Goal: Task Accomplishment & Management: Use online tool/utility

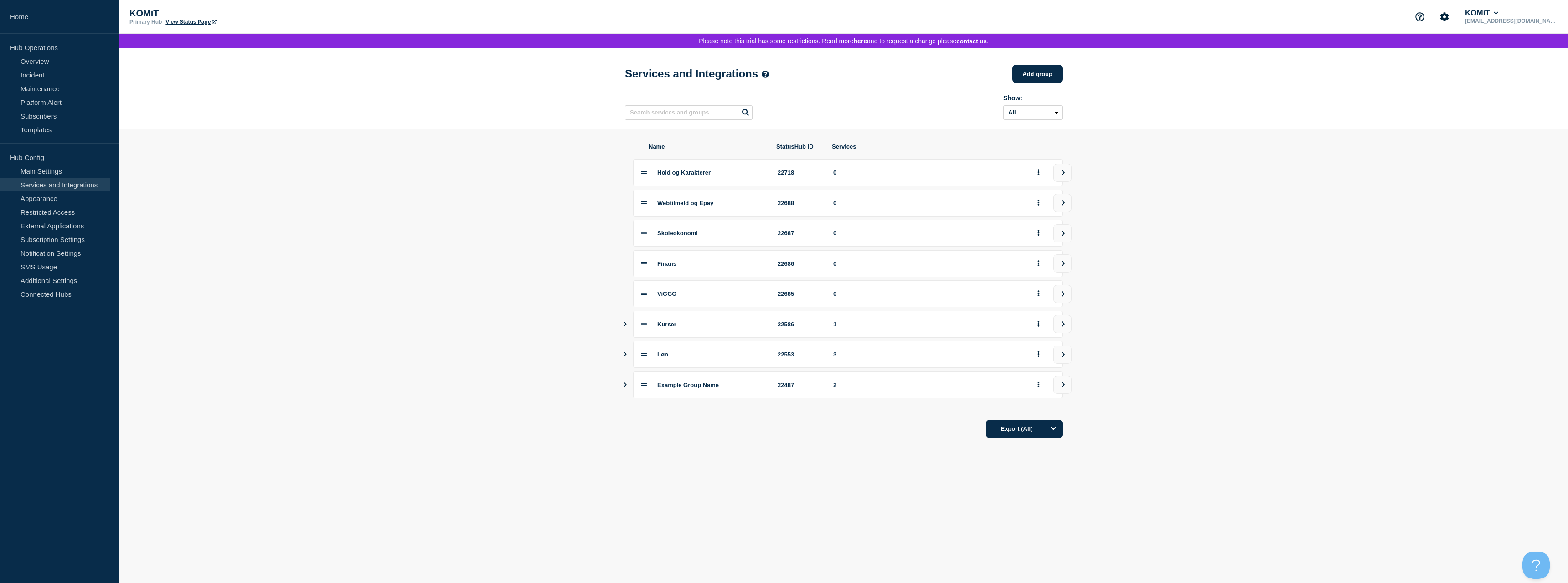
click at [627, 357] on icon "Show services" at bounding box center [625, 354] width 6 height 4
click at [627, 357] on icon "Show services" at bounding box center [625, 354] width 4 height 6
click at [627, 357] on icon "Show services" at bounding box center [625, 354] width 6 height 4
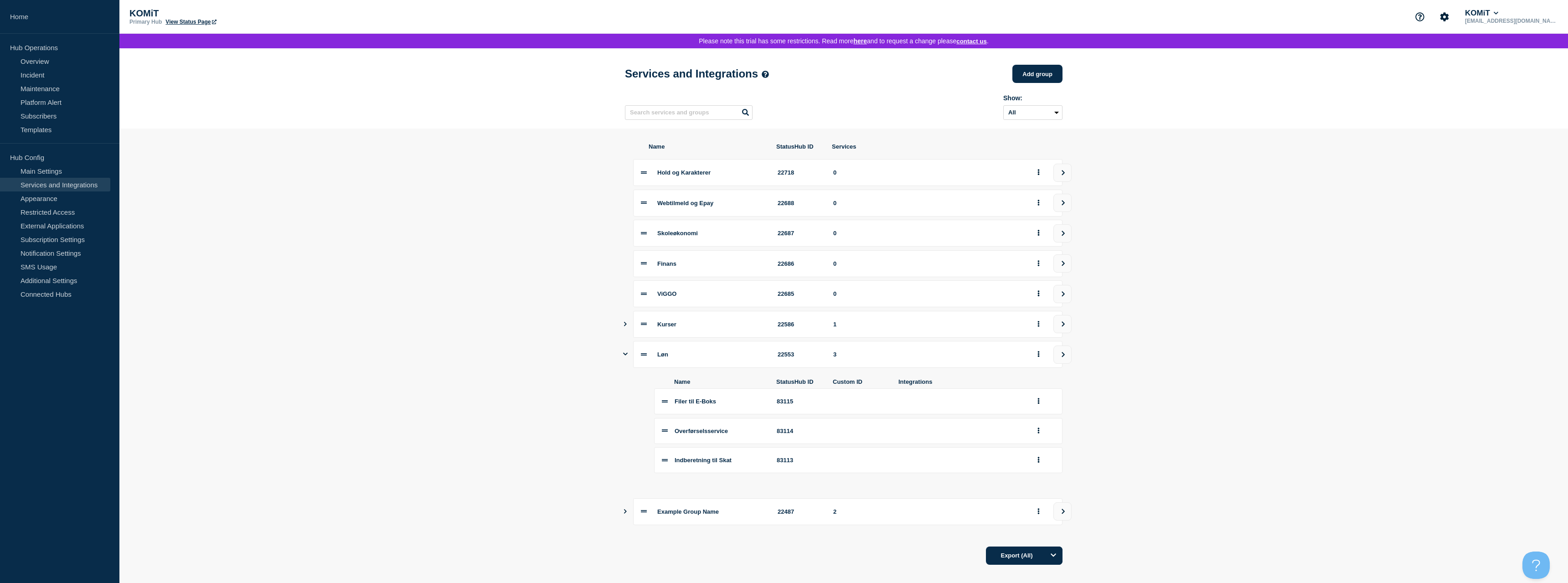
click at [200, 24] on link "View Status Page" at bounding box center [191, 22] width 51 height 6
click at [1065, 302] on button "view group" at bounding box center [1063, 294] width 18 height 18
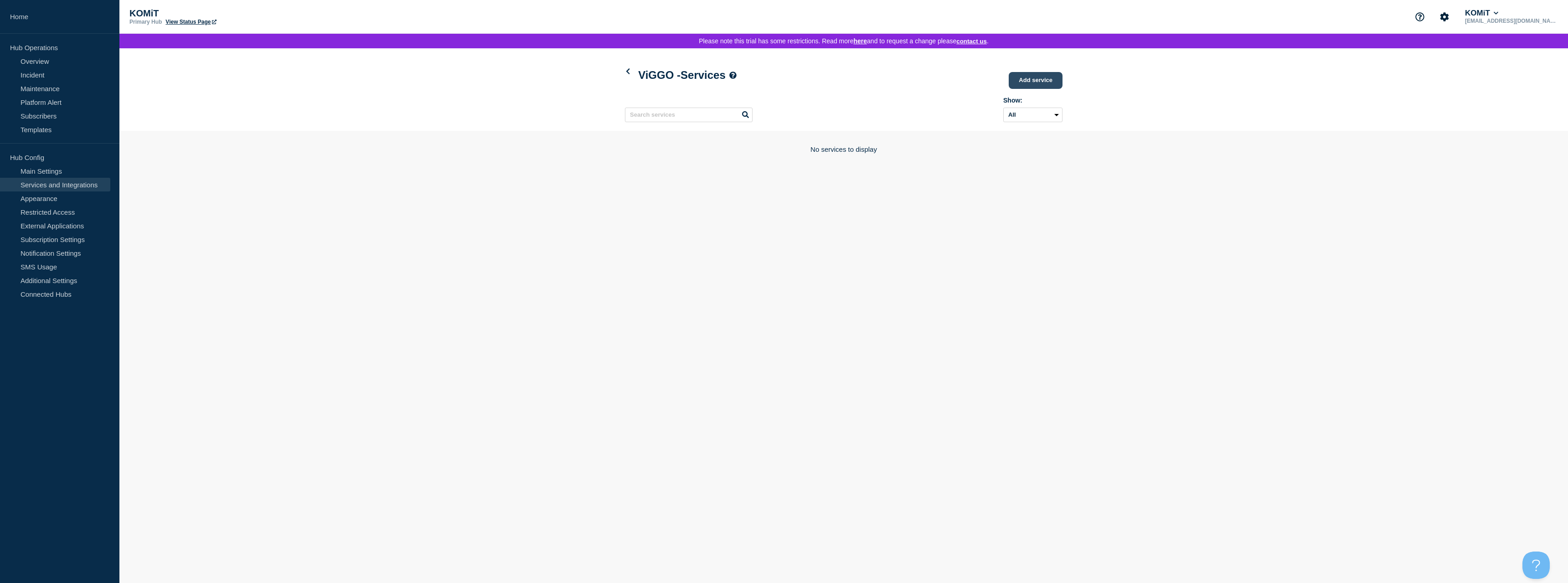
click at [1049, 83] on link "Add service" at bounding box center [1035, 80] width 54 height 17
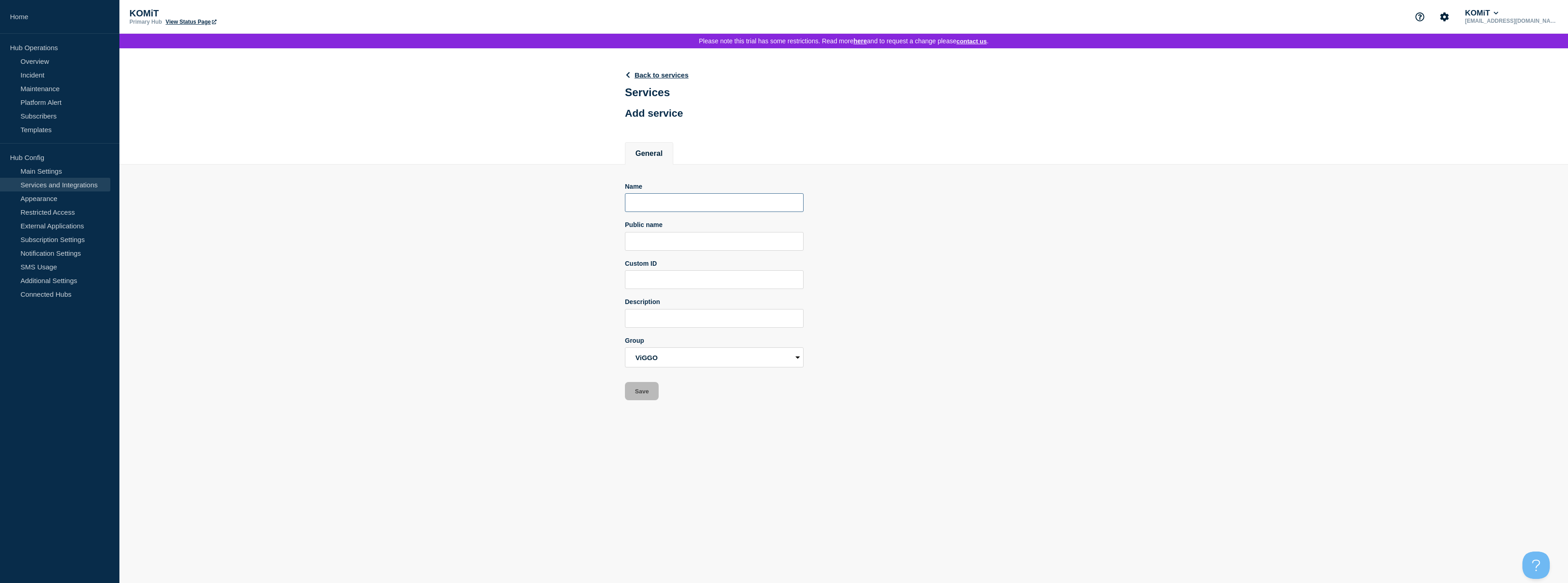
click at [684, 212] on input "Name" at bounding box center [715, 203] width 179 height 19
type input "Skema & Tid"
click at [649, 394] on button "Save" at bounding box center [642, 391] width 33 height 18
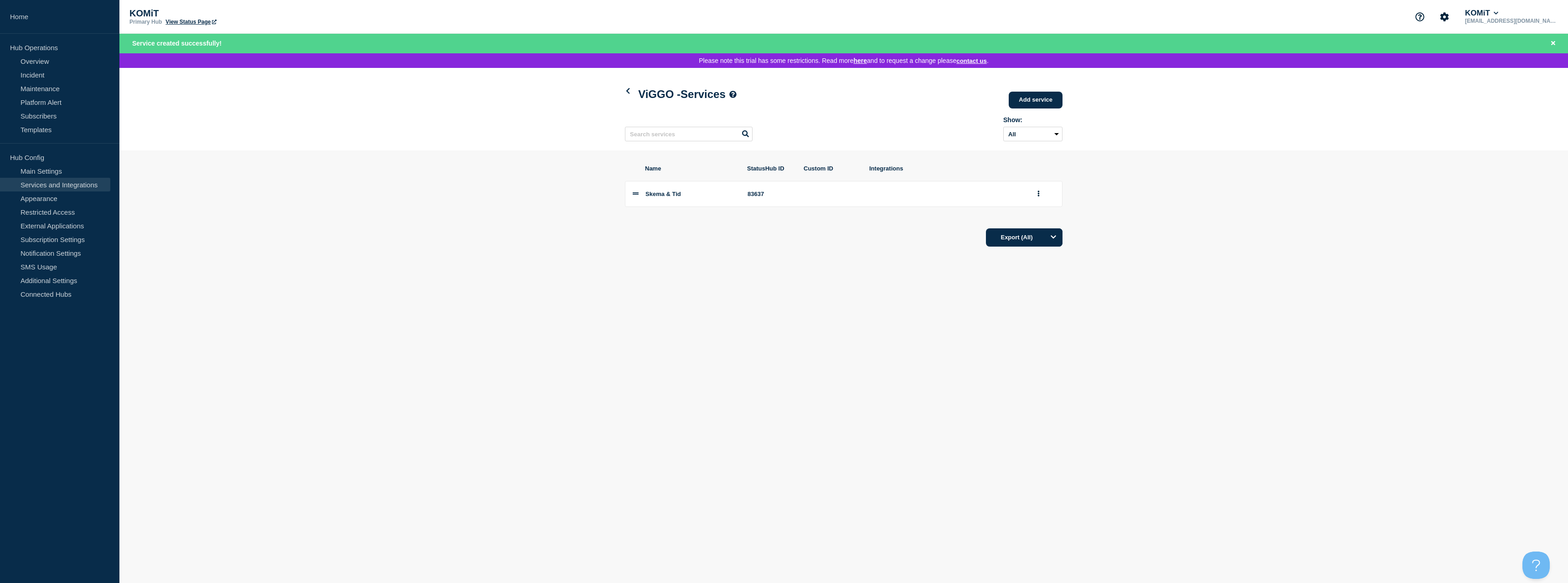
click at [209, 19] on link "View Status Page" at bounding box center [191, 22] width 51 height 6
click at [45, 63] on link "Overview" at bounding box center [55, 61] width 110 height 13
